Goal: Download file/media

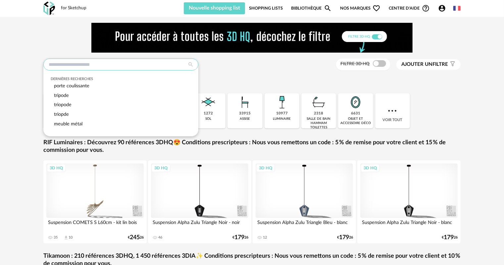
click at [142, 66] on input "text" at bounding box center [120, 65] width 155 height 12
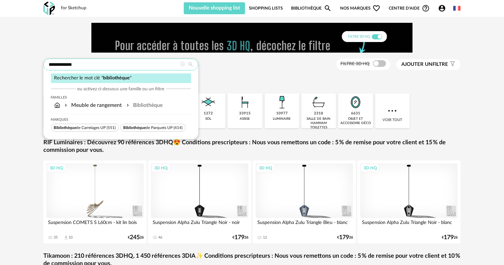
type input "**********"
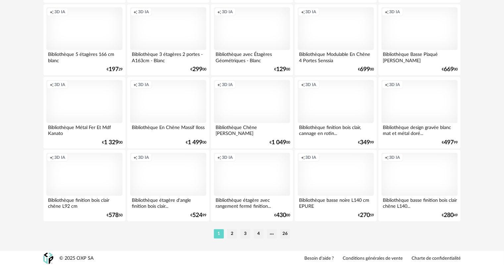
scroll to position [1365, 0]
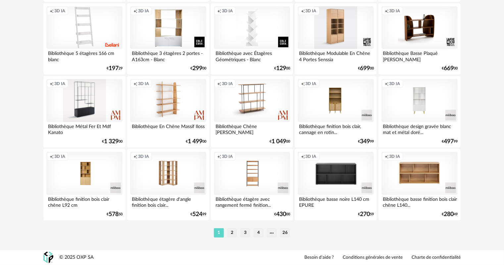
click at [235, 234] on li "2" at bounding box center [232, 233] width 10 height 9
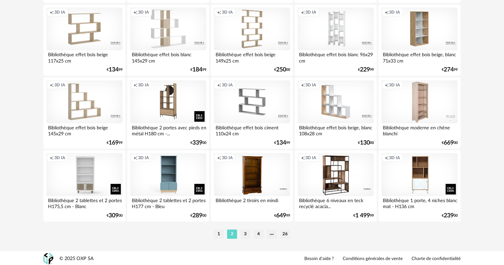
scroll to position [1365, 0]
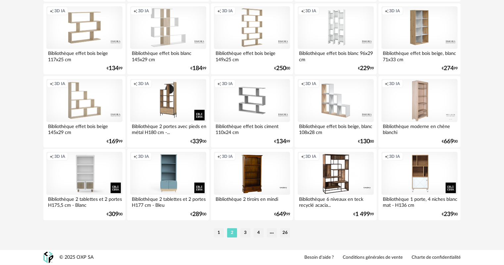
click at [245, 231] on li "3" at bounding box center [246, 233] width 10 height 9
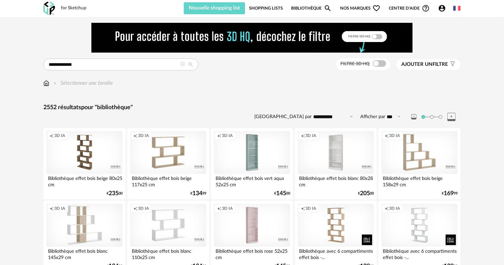
click at [425, 64] on span "Ajouter un" at bounding box center [417, 64] width 31 height 5
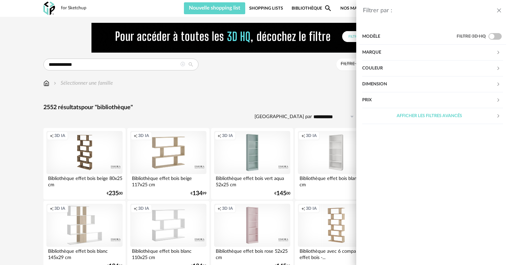
drag, startPoint x: 341, startPoint y: 77, endPoint x: 358, endPoint y: 69, distance: 18.8
click at [341, 77] on div "Filtrer par : Modèle Filtre 3D HQ Marque &tradition 2 101 Copenhagen 0 366 Conc…" at bounding box center [254, 132] width 509 height 265
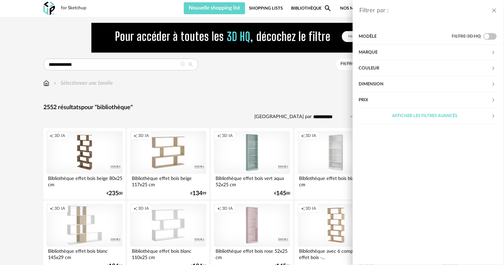
click at [373, 62] on span at bounding box center [379, 63] width 13 height 7
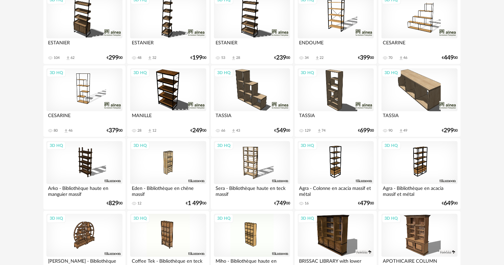
scroll to position [702, 0]
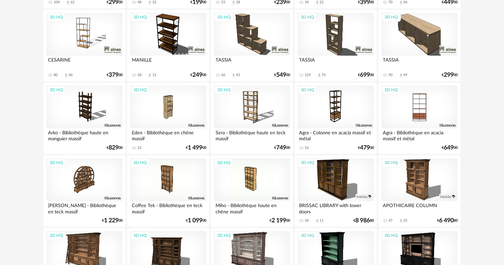
click at [426, 114] on div "3D HQ" at bounding box center [420, 107] width 76 height 43
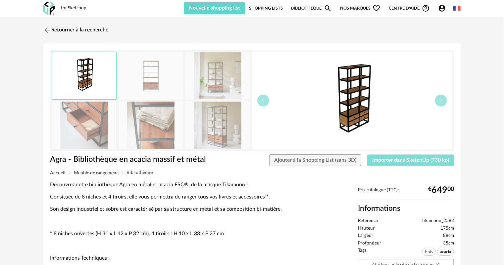
click at [402, 166] on button "Importer dans SketchUp (730 ko)" at bounding box center [411, 161] width 87 height 12
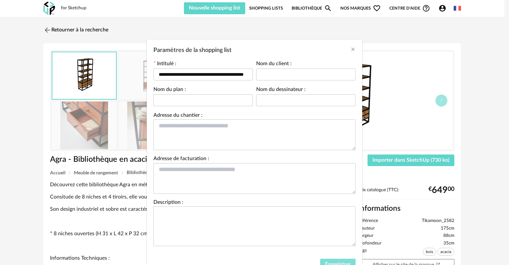
click at [331, 262] on span "Enregistrer" at bounding box center [338, 264] width 26 height 5
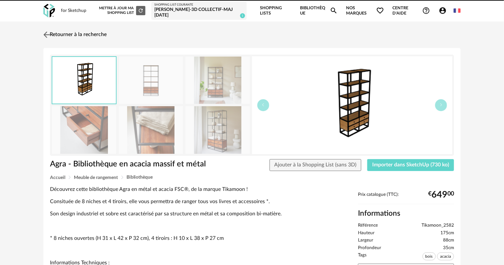
click at [60, 34] on link "Retourner à la recherche" at bounding box center [74, 35] width 65 height 15
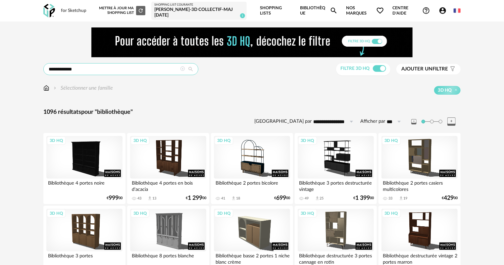
drag, startPoint x: 82, startPoint y: 66, endPoint x: 0, endPoint y: 72, distance: 82.4
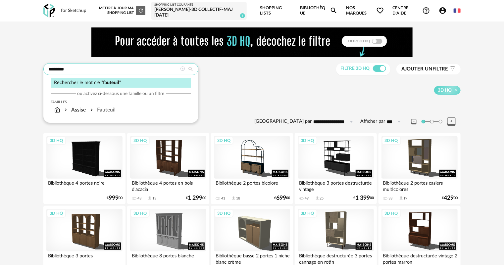
type input "********"
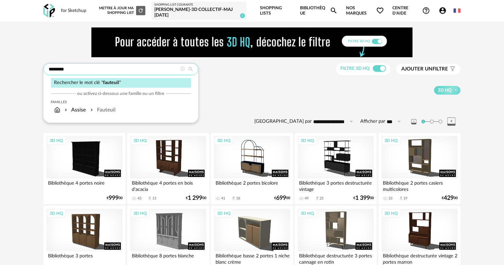
type input "**********"
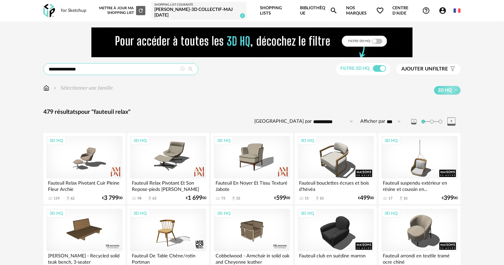
drag, startPoint x: 70, startPoint y: 69, endPoint x: 180, endPoint y: 71, distance: 110.4
click at [165, 71] on input "**********" at bounding box center [120, 69] width 155 height 12
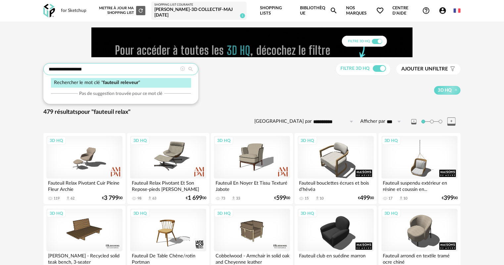
type input "**********"
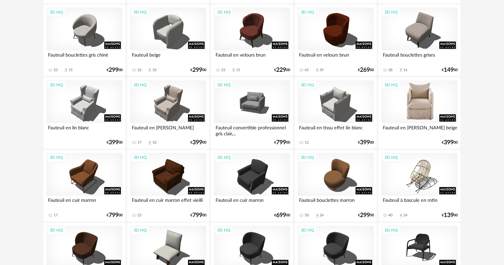
scroll to position [477, 0]
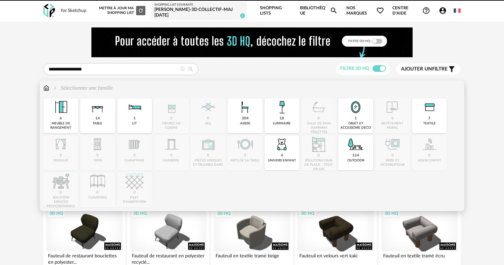
click at [48, 88] on img at bounding box center [46, 89] width 6 height 8
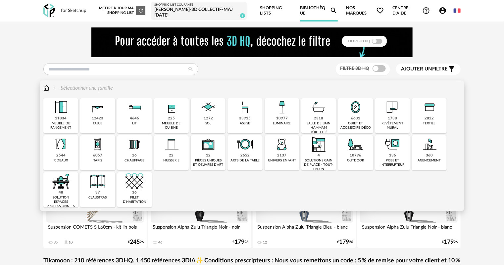
click at [63, 120] on div "11834" at bounding box center [61, 118] width 12 height 5
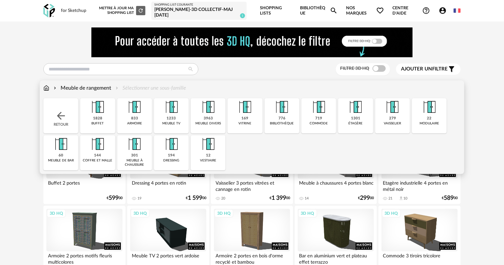
click at [285, 111] on img at bounding box center [282, 107] width 18 height 18
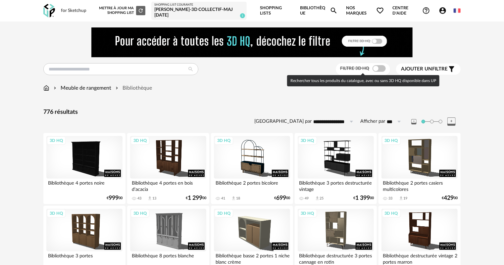
click at [373, 68] on span at bounding box center [379, 68] width 13 height 7
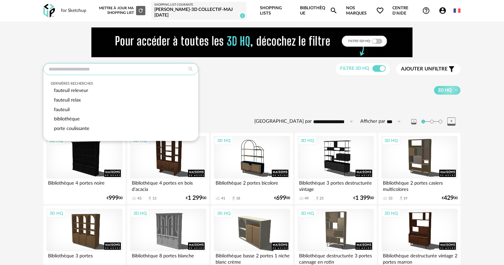
click at [143, 68] on input "text" at bounding box center [120, 69] width 155 height 12
click at [227, 85] on div "Meuble de rangement Bibliothèque 3D HQ" at bounding box center [252, 90] width 418 height 11
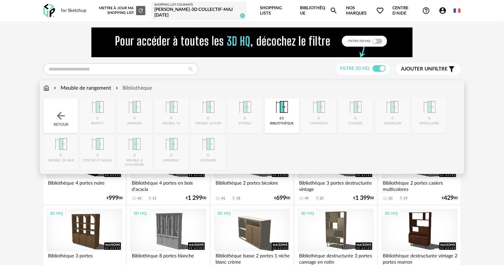
click at [86, 88] on div "Meuble de rangement" at bounding box center [81, 89] width 59 height 8
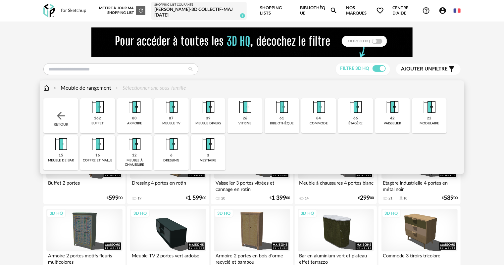
click at [171, 112] on img at bounding box center [172, 107] width 18 height 18
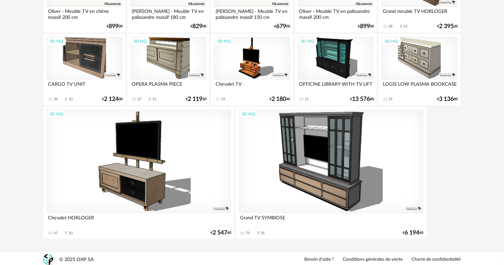
scroll to position [1268, 0]
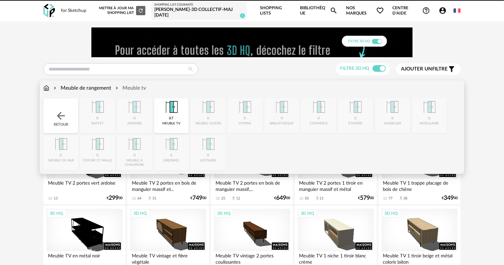
click at [48, 86] on img at bounding box center [46, 89] width 6 height 8
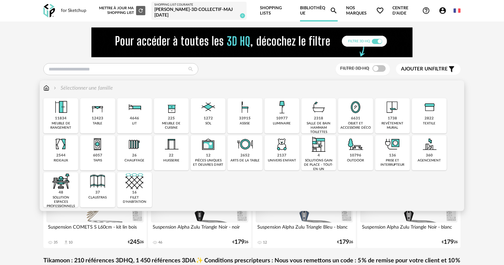
click at [360, 155] on div "10796" at bounding box center [356, 155] width 12 height 5
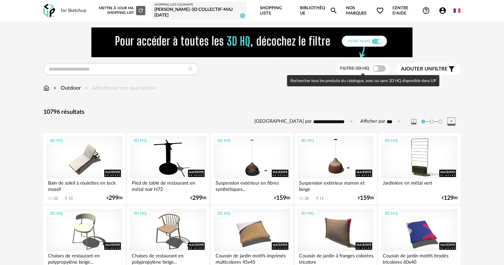
click at [379, 70] on span at bounding box center [379, 68] width 13 height 7
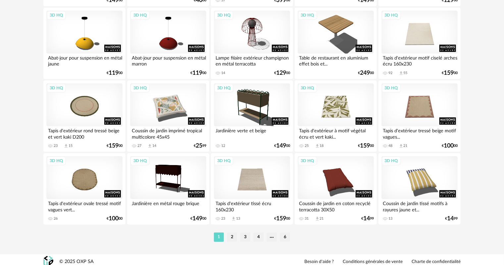
scroll to position [1370, 0]
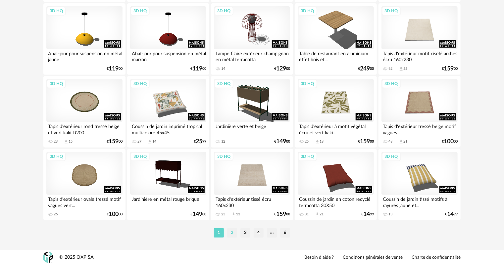
click at [230, 234] on li "2" at bounding box center [232, 233] width 10 height 9
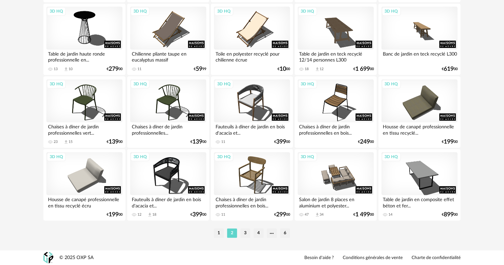
scroll to position [1370, 0]
click at [242, 232] on li "3" at bounding box center [246, 233] width 10 height 9
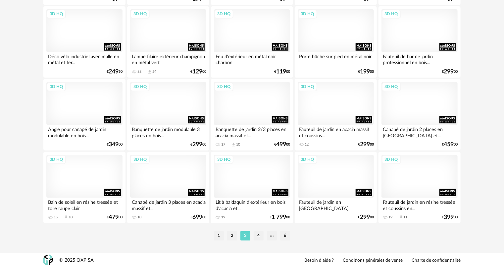
scroll to position [1370, 0]
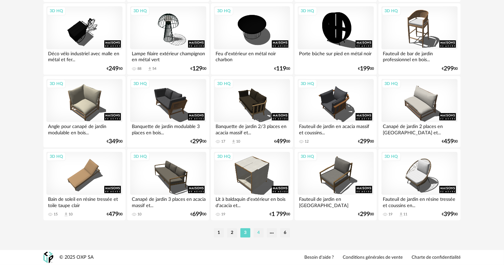
click at [260, 234] on li "4" at bounding box center [259, 233] width 10 height 9
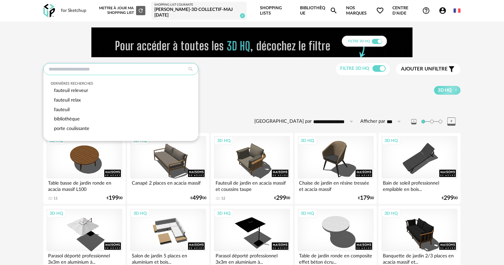
click at [110, 64] on input "text" at bounding box center [120, 69] width 155 height 12
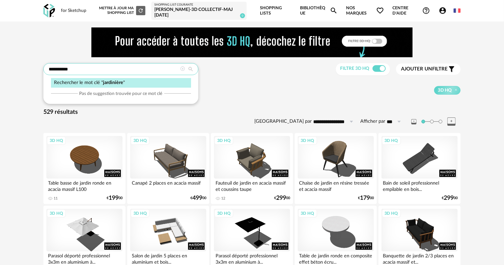
type input "**********"
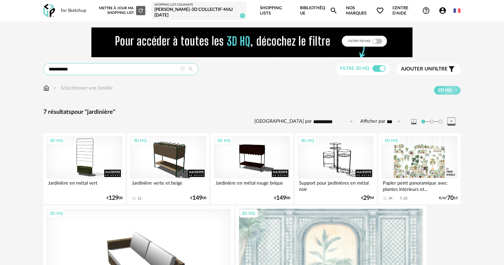
drag, startPoint x: 3, startPoint y: 67, endPoint x: 0, endPoint y: 66, distance: 3.5
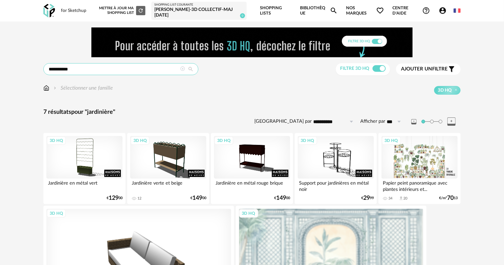
click at [0, 66] on div "**********" at bounding box center [252, 187] width 504 height 330
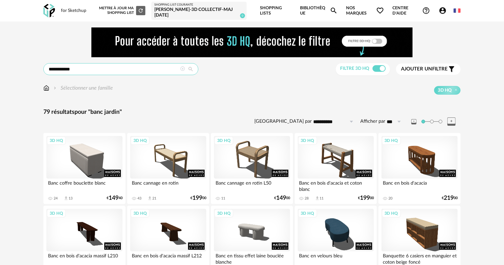
click at [58, 71] on input "**********" at bounding box center [120, 69] width 155 height 12
type input "**********"
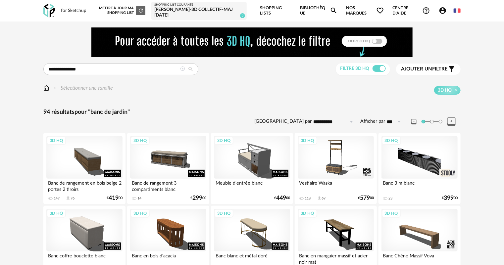
drag, startPoint x: 184, startPoint y: 68, endPoint x: 159, endPoint y: 85, distance: 30.2
click at [184, 68] on icon at bounding box center [182, 69] width 5 height 5
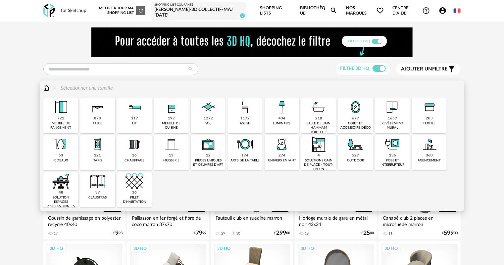
click at [357, 152] on img at bounding box center [356, 145] width 18 height 18
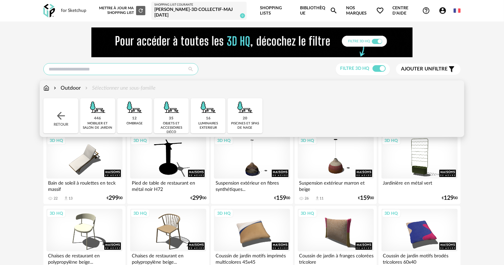
click at [77, 69] on input "text" at bounding box center [120, 69] width 155 height 12
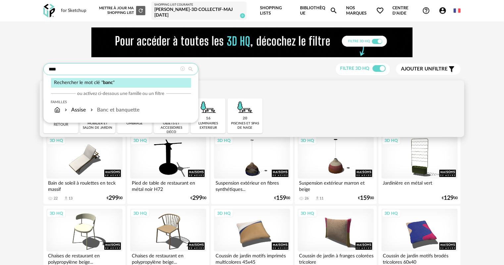
type input "****"
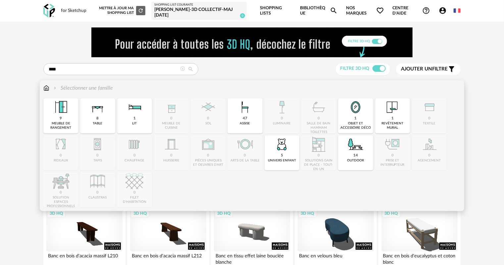
click at [47, 87] on img at bounding box center [46, 89] width 6 height 8
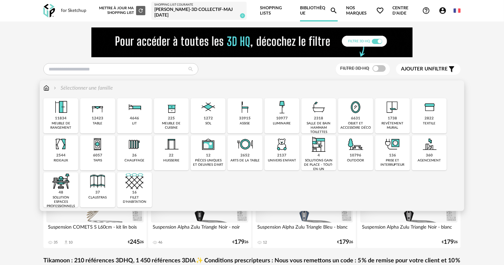
click at [359, 150] on img at bounding box center [356, 145] width 18 height 18
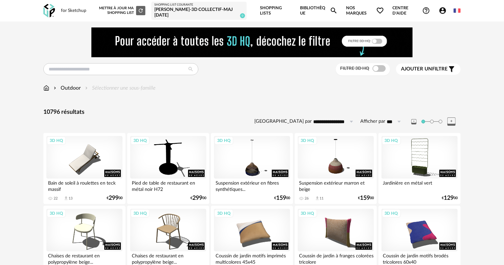
drag, startPoint x: 377, startPoint y: 68, endPoint x: 382, endPoint y: 69, distance: 5.1
click at [377, 68] on span at bounding box center [379, 68] width 13 height 7
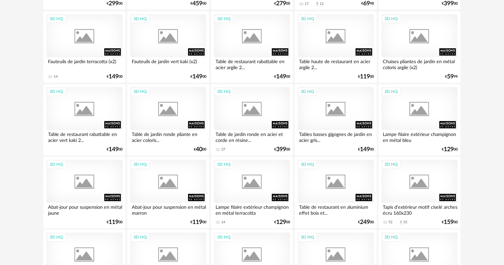
scroll to position [1370, 0]
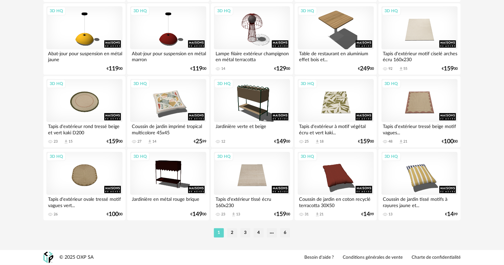
click at [284, 231] on li "6" at bounding box center [285, 233] width 10 height 9
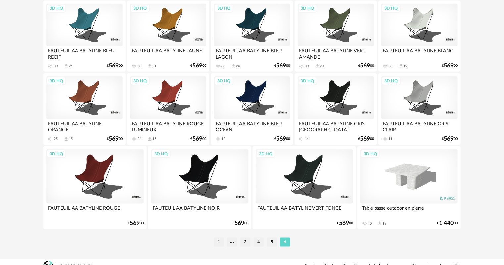
scroll to position [361, 0]
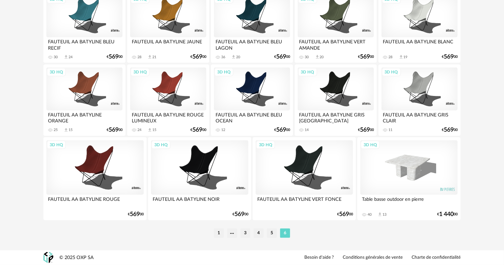
click at [271, 232] on li "5" at bounding box center [272, 233] width 10 height 9
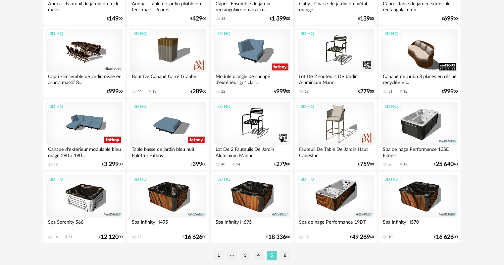
scroll to position [1370, 0]
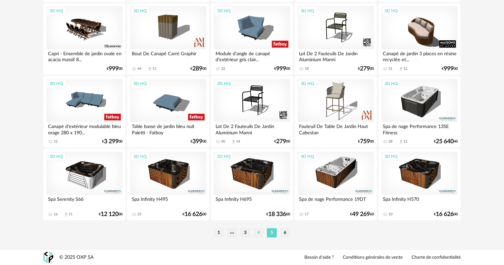
click at [259, 232] on li "4" at bounding box center [259, 233] width 10 height 9
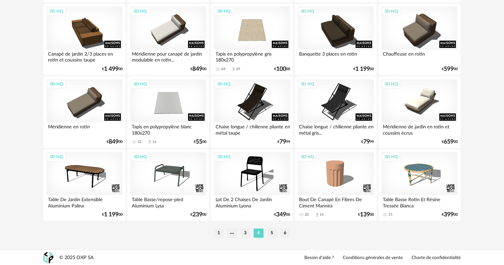
scroll to position [1370, 0]
click at [247, 232] on li "3" at bounding box center [246, 233] width 10 height 9
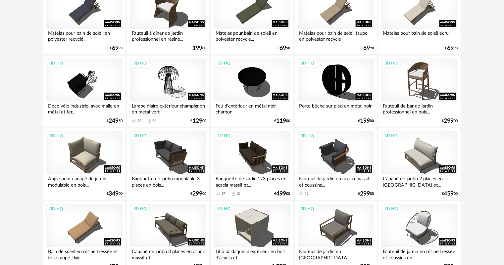
scroll to position [1370, 0]
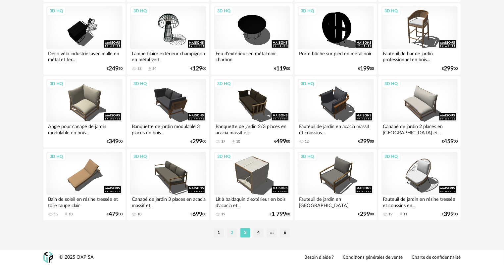
click at [230, 234] on li "2" at bounding box center [232, 233] width 10 height 9
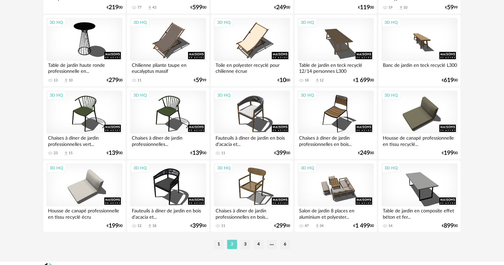
scroll to position [1370, 0]
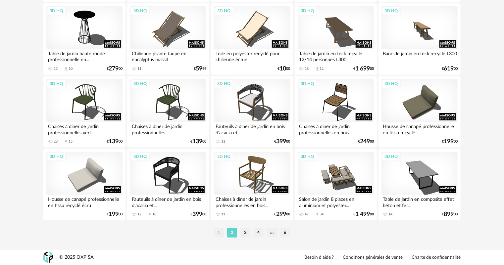
click at [218, 233] on li "1" at bounding box center [219, 233] width 10 height 9
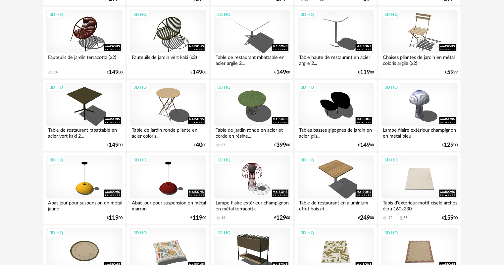
scroll to position [1220, 0]
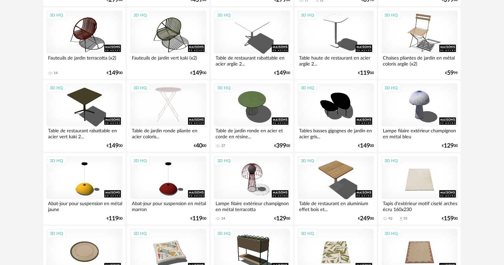
click at [184, 103] on div "3D HQ" at bounding box center [168, 105] width 76 height 43
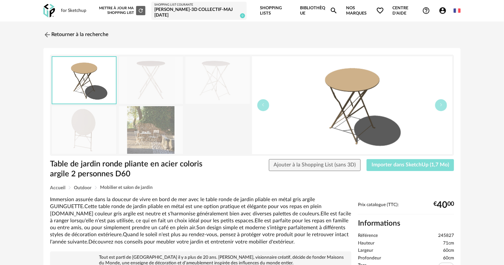
drag, startPoint x: 406, startPoint y: 168, endPoint x: 378, endPoint y: 159, distance: 29.6
click at [406, 168] on button "Importer dans SketchUp (1,7 Mo)" at bounding box center [410, 165] width 87 height 12
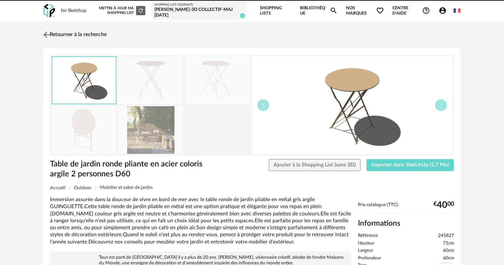
click at [63, 31] on link "Retourner à la recherche" at bounding box center [74, 35] width 65 height 15
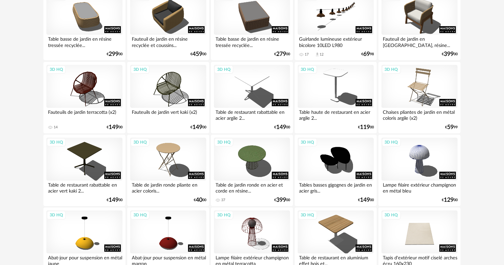
scroll to position [1167, 0]
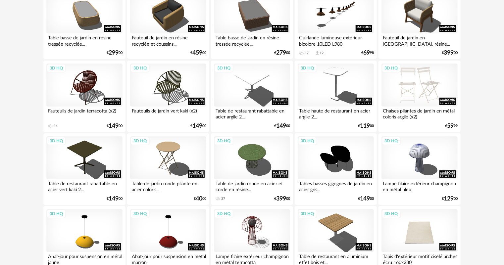
click at [417, 88] on div "3D HQ" at bounding box center [420, 85] width 76 height 43
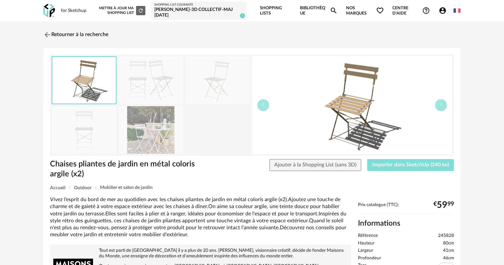
click at [412, 165] on span "Importer dans SketchUp (240 ko)" at bounding box center [410, 164] width 77 height 5
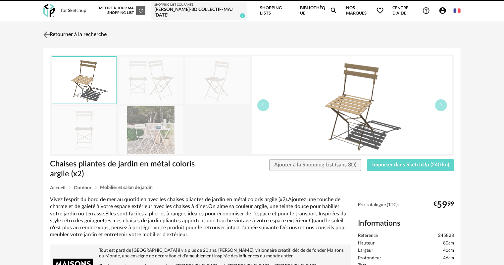
click at [43, 32] on div "Retourner à la recherche Chaises pliantes de jardin en métal coloris argile (x2…" at bounding box center [251, 248] width 429 height 441
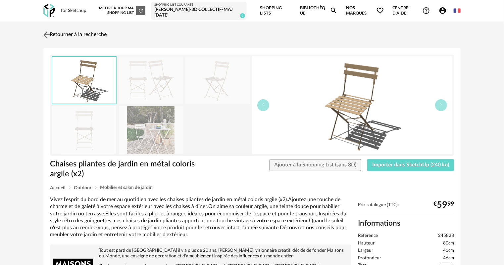
click at [46, 34] on img at bounding box center [47, 35] width 10 height 10
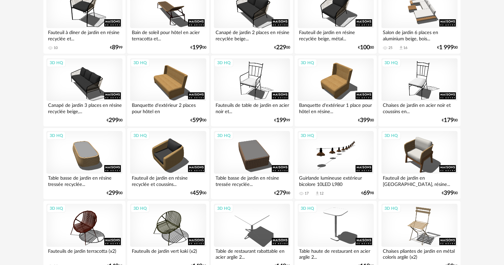
scroll to position [1025, 0]
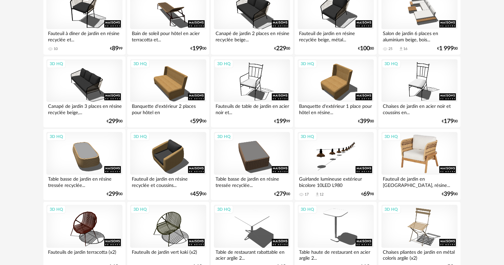
click at [429, 159] on div "3D HQ" at bounding box center [420, 153] width 76 height 43
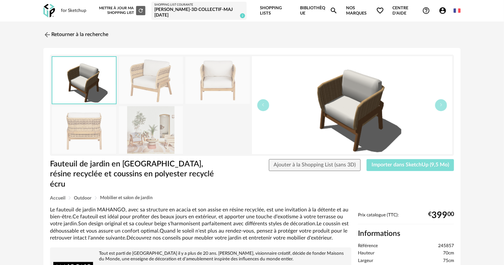
click at [403, 165] on span "Importer dans SketchUp (9,5 Mo)" at bounding box center [411, 164] width 78 height 5
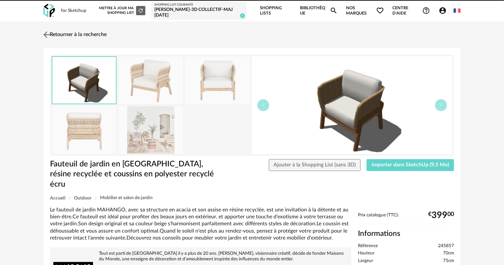
click at [46, 30] on link "Retourner à la recherche" at bounding box center [74, 35] width 65 height 15
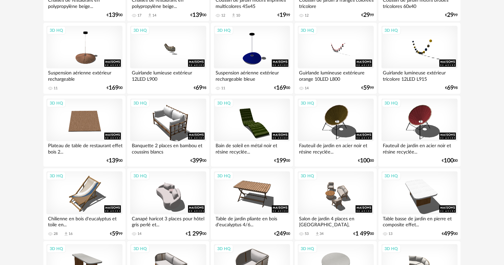
scroll to position [415, 0]
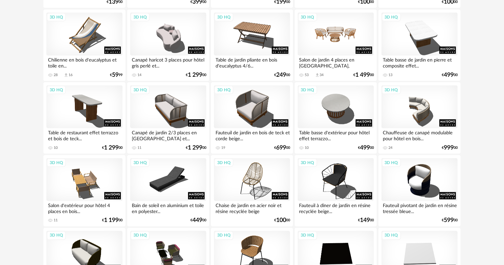
click at [340, 41] on div "3D HQ" at bounding box center [336, 34] width 76 height 43
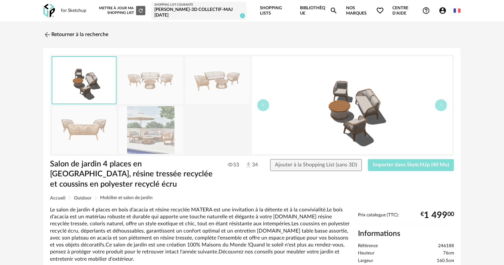
click at [396, 164] on span "Importer dans SketchUp (40 Mo)" at bounding box center [411, 164] width 76 height 5
click at [46, 33] on img at bounding box center [47, 35] width 10 height 10
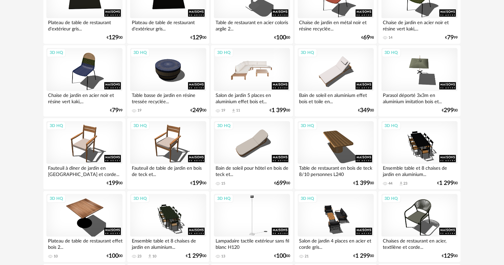
scroll to position [756, 0]
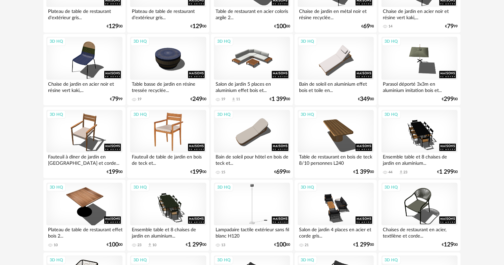
click at [171, 127] on div "3D HQ" at bounding box center [168, 131] width 76 height 43
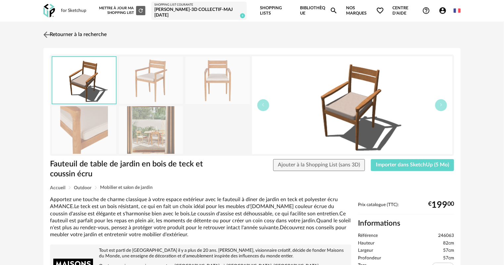
click at [49, 32] on img at bounding box center [47, 35] width 10 height 10
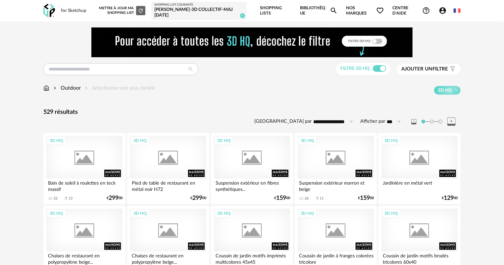
scroll to position [756, 0]
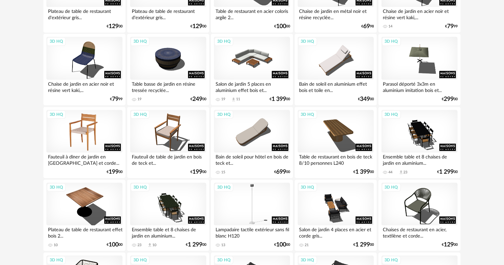
click at [84, 141] on div "3D HQ" at bounding box center [84, 131] width 76 height 43
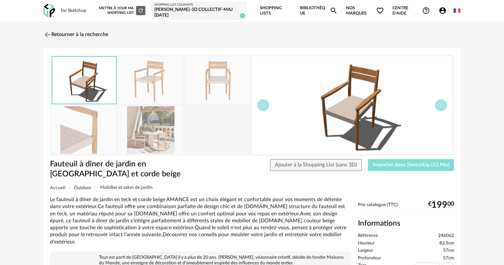
click at [429, 164] on span "Importer dans SketchUp (13 Mo)" at bounding box center [411, 164] width 76 height 5
